Goal: Task Accomplishment & Management: Use online tool/utility

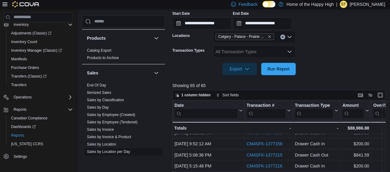
scroll to position [415, 0]
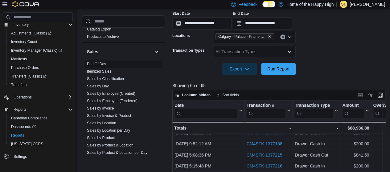
click at [106, 64] on span "End Of Day" at bounding box center [124, 63] width 78 height 7
click at [103, 63] on link "End Of Day" at bounding box center [96, 64] width 19 height 4
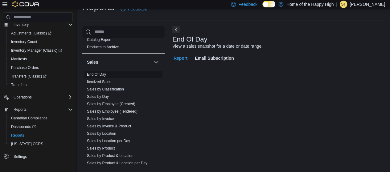
scroll to position [13, 0]
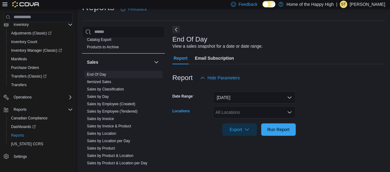
click at [230, 112] on div "All Locations" at bounding box center [254, 112] width 83 height 12
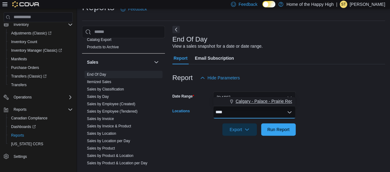
type input "****"
click at [250, 102] on span "Calgary - Palace - Prairie Records" at bounding box center [268, 101] width 65 height 6
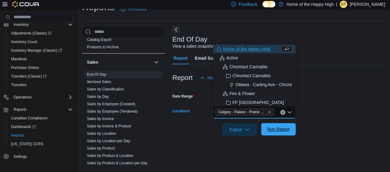
click at [282, 130] on span "Run Report" at bounding box center [278, 129] width 22 height 6
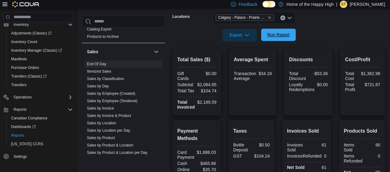
scroll to position [105, 0]
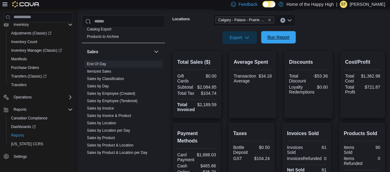
click at [280, 33] on span "Run Report" at bounding box center [278, 37] width 27 height 12
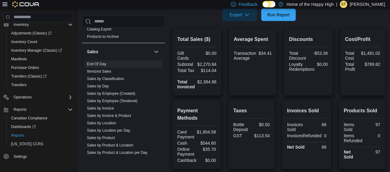
scroll to position [127, 0]
